Goal: Task Accomplishment & Management: Manage account settings

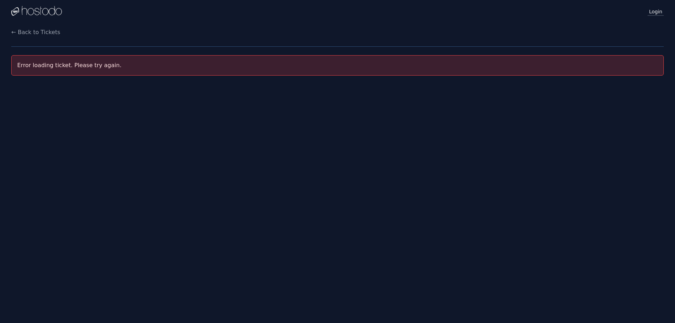
click at [660, 12] on link "Login" at bounding box center [656, 11] width 16 height 9
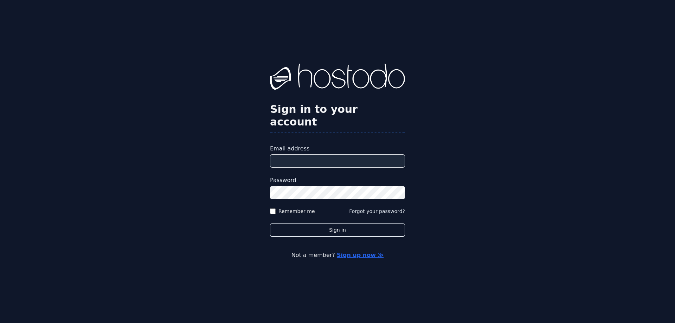
type input "**********"
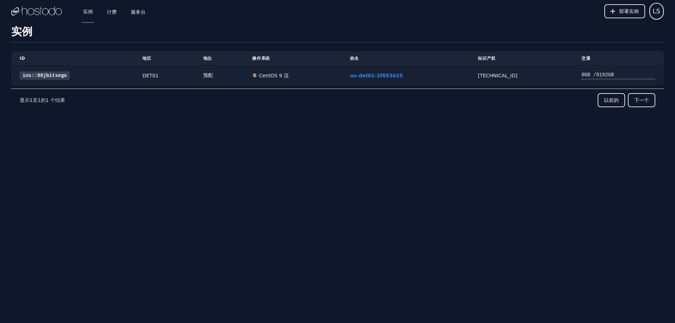
click at [50, 76] on font "ins::98jbitsego" at bounding box center [45, 76] width 44 height 6
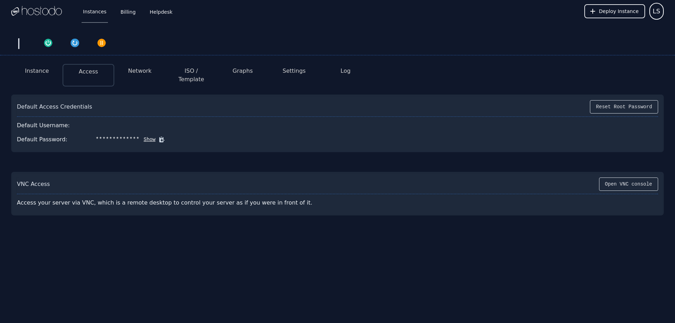
click at [159, 137] on icon at bounding box center [161, 139] width 5 height 5
click at [143, 136] on button "Show" at bounding box center [148, 139] width 16 height 7
click at [139, 66] on li "Network" at bounding box center [139, 75] width 51 height 23
click at [136, 73] on button "Network" at bounding box center [140, 71] width 24 height 8
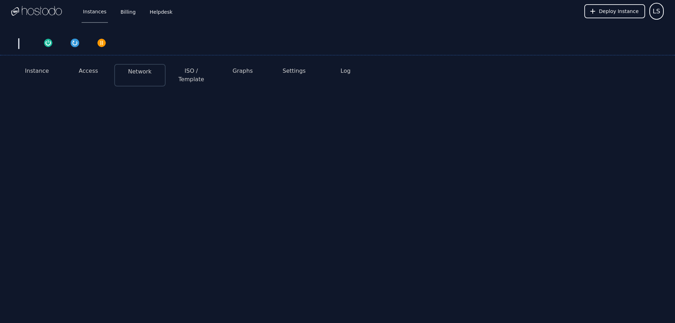
click at [32, 67] on button "Instance" at bounding box center [37, 71] width 24 height 8
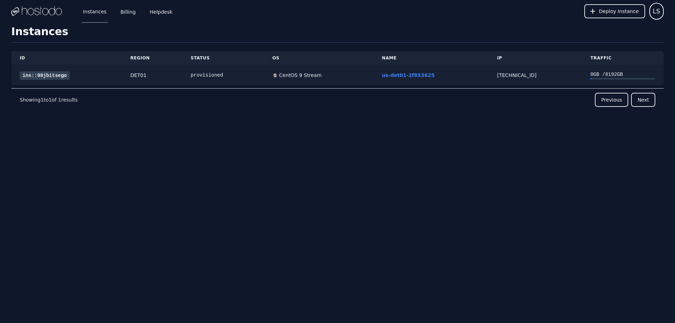
click at [52, 76] on link "ins::98jbitsego" at bounding box center [45, 75] width 50 height 8
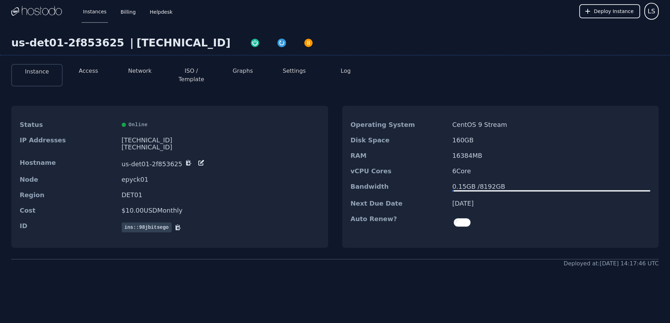
click at [87, 69] on button "Access" at bounding box center [88, 71] width 19 height 8
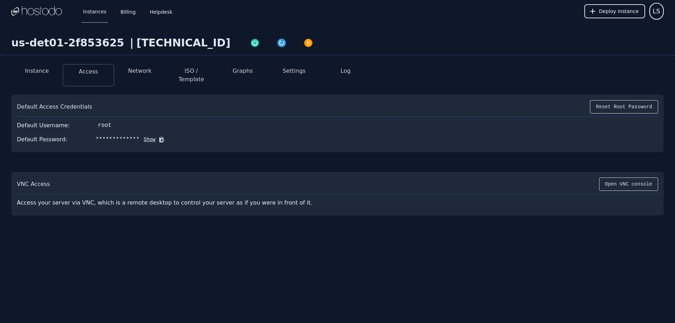
click at [140, 136] on button "Show" at bounding box center [148, 139] width 16 height 7
drag, startPoint x: 142, startPoint y: 132, endPoint x: 124, endPoint y: 133, distance: 18.3
click at [124, 133] on div "Default Password: v[1,<cY4uDe\tFr. Hide" at bounding box center [337, 140] width 641 height 14
drag, startPoint x: 92, startPoint y: 132, endPoint x: 142, endPoint y: 135, distance: 49.3
click at [142, 135] on div "Default Password: v[1,<cY4uDe\tFr. Hide" at bounding box center [337, 140] width 641 height 14
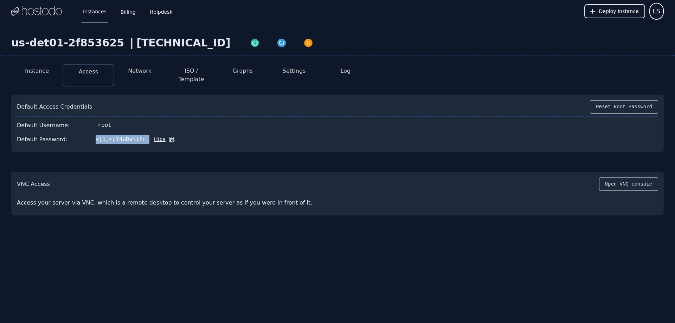
copy div "v[1,<cY4uDe\tFr."
